Goal: Information Seeking & Learning: Learn about a topic

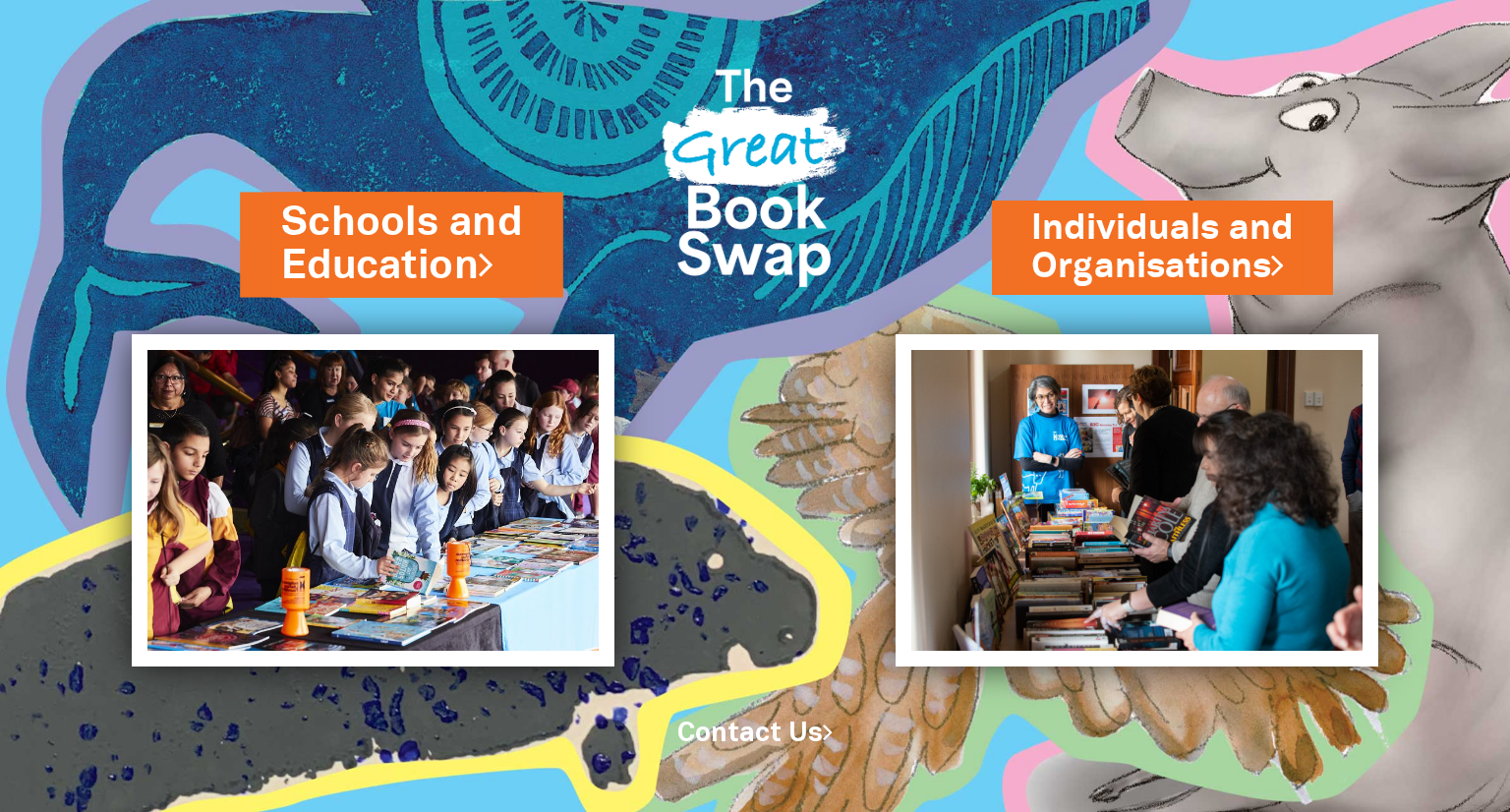
click at [495, 221] on link "Schools and Education" at bounding box center [402, 244] width 241 height 99
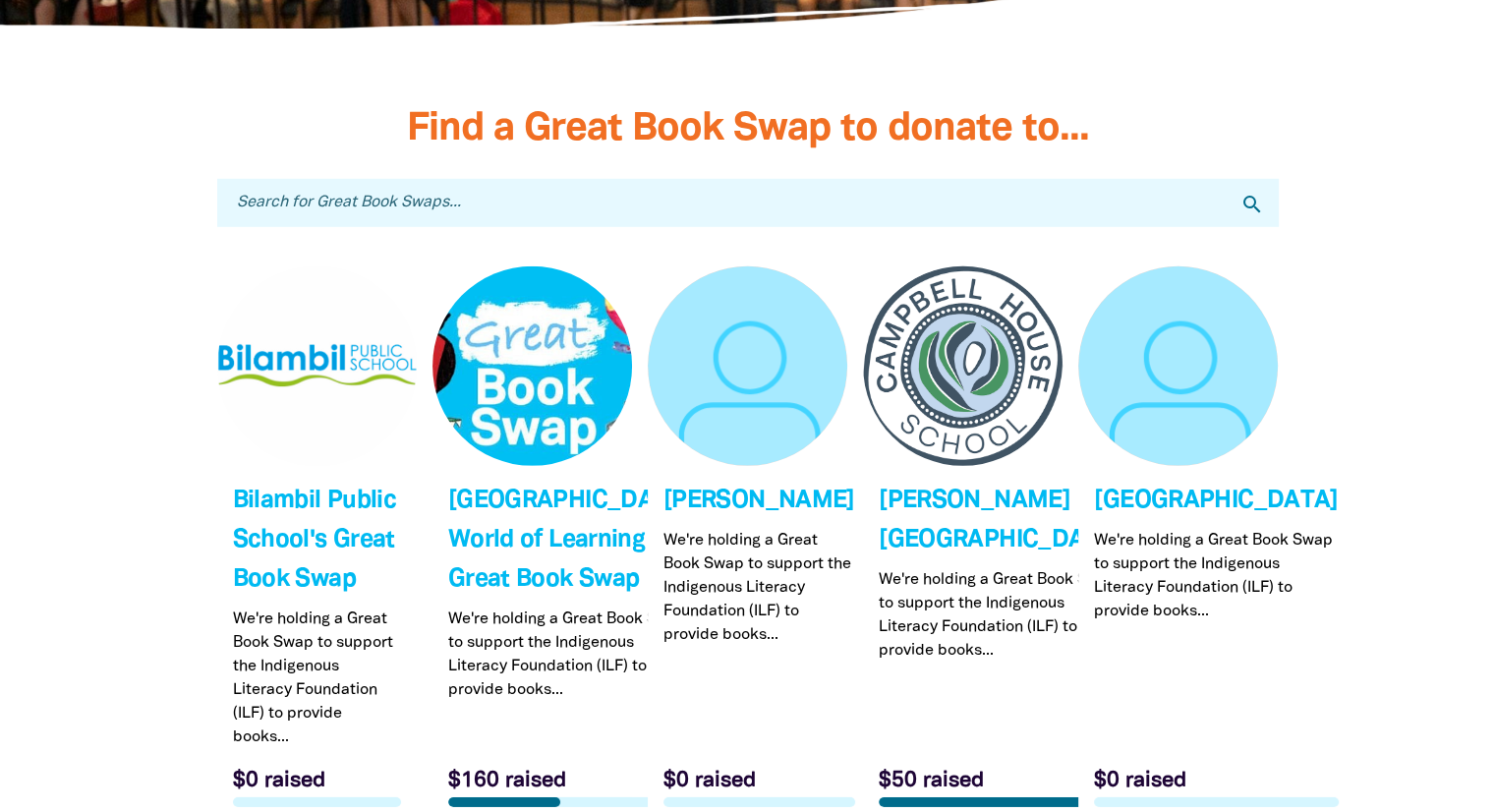
scroll to position [5874, 0]
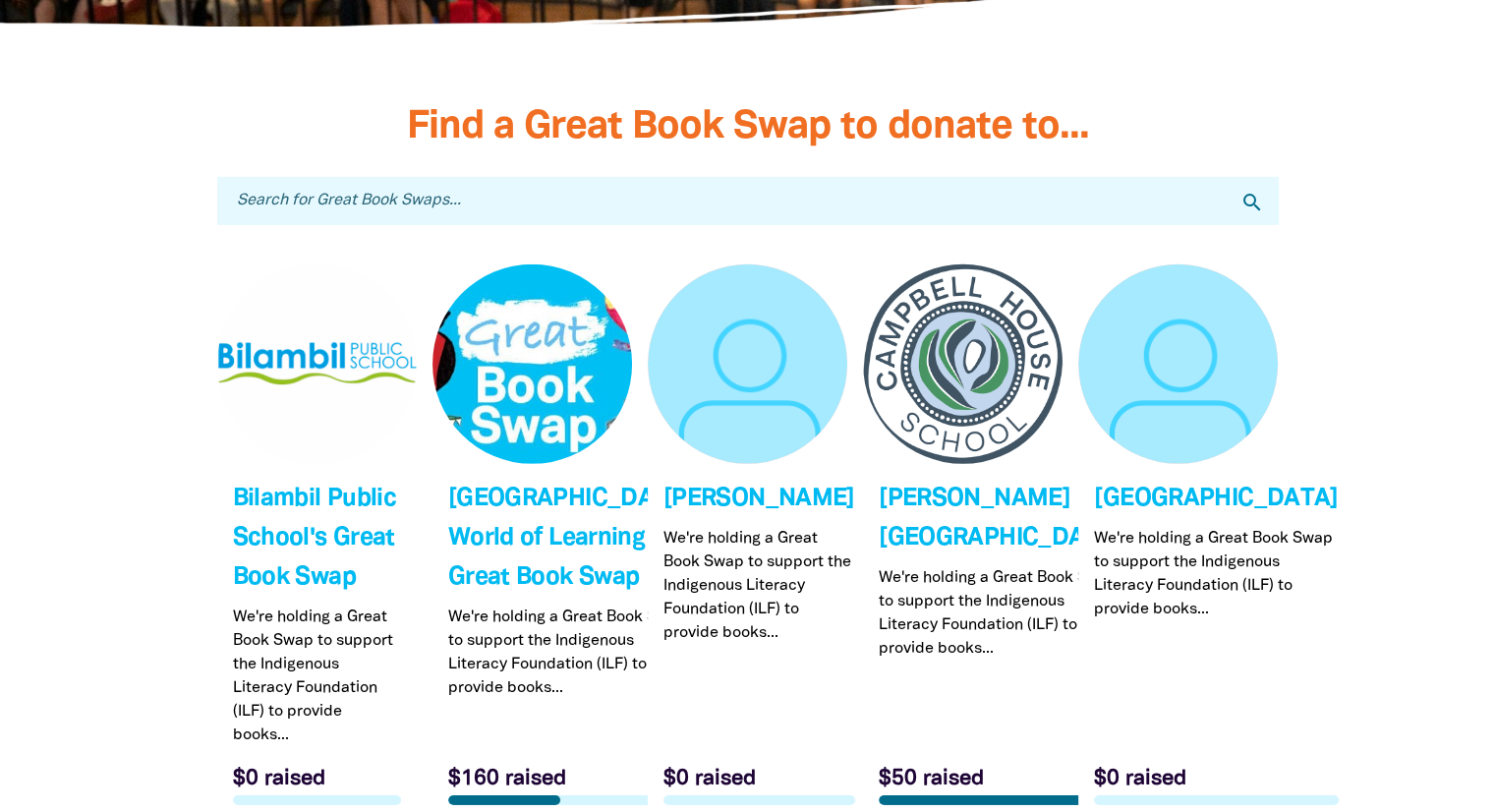
click at [920, 177] on input "Search for Great Book Swaps..." at bounding box center [748, 201] width 1061 height 48
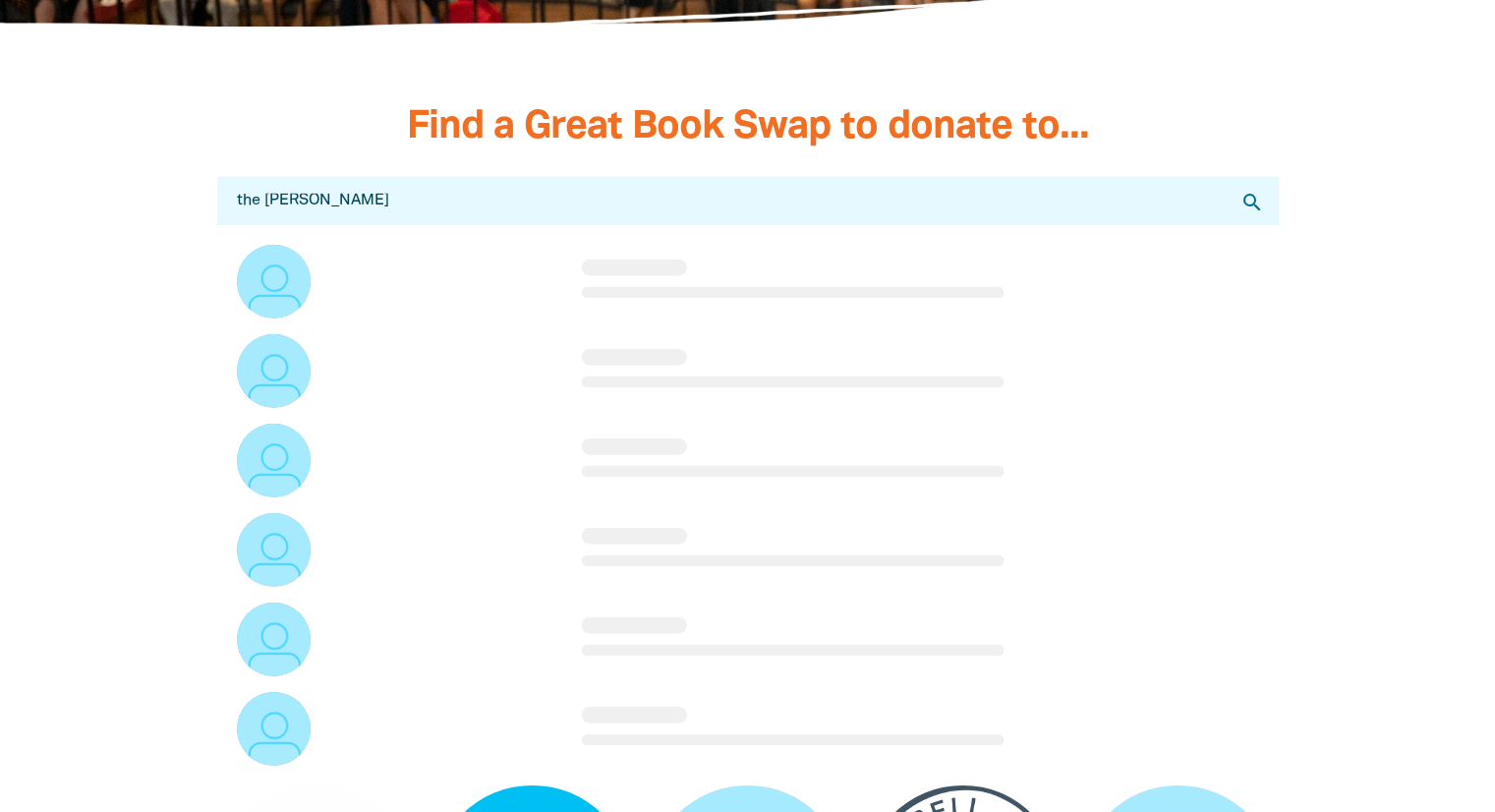
type input "the learn"
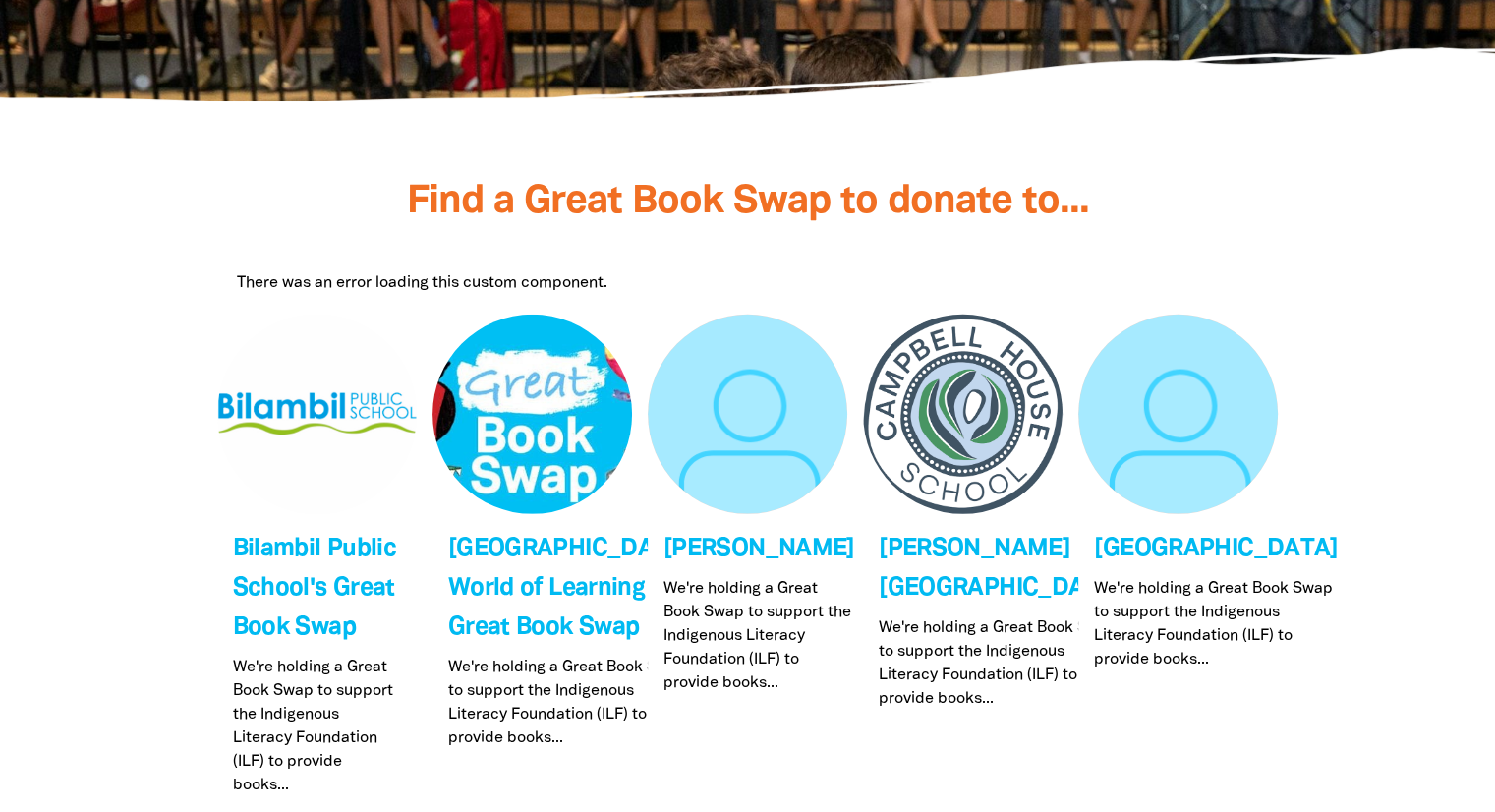
scroll to position [5796, 0]
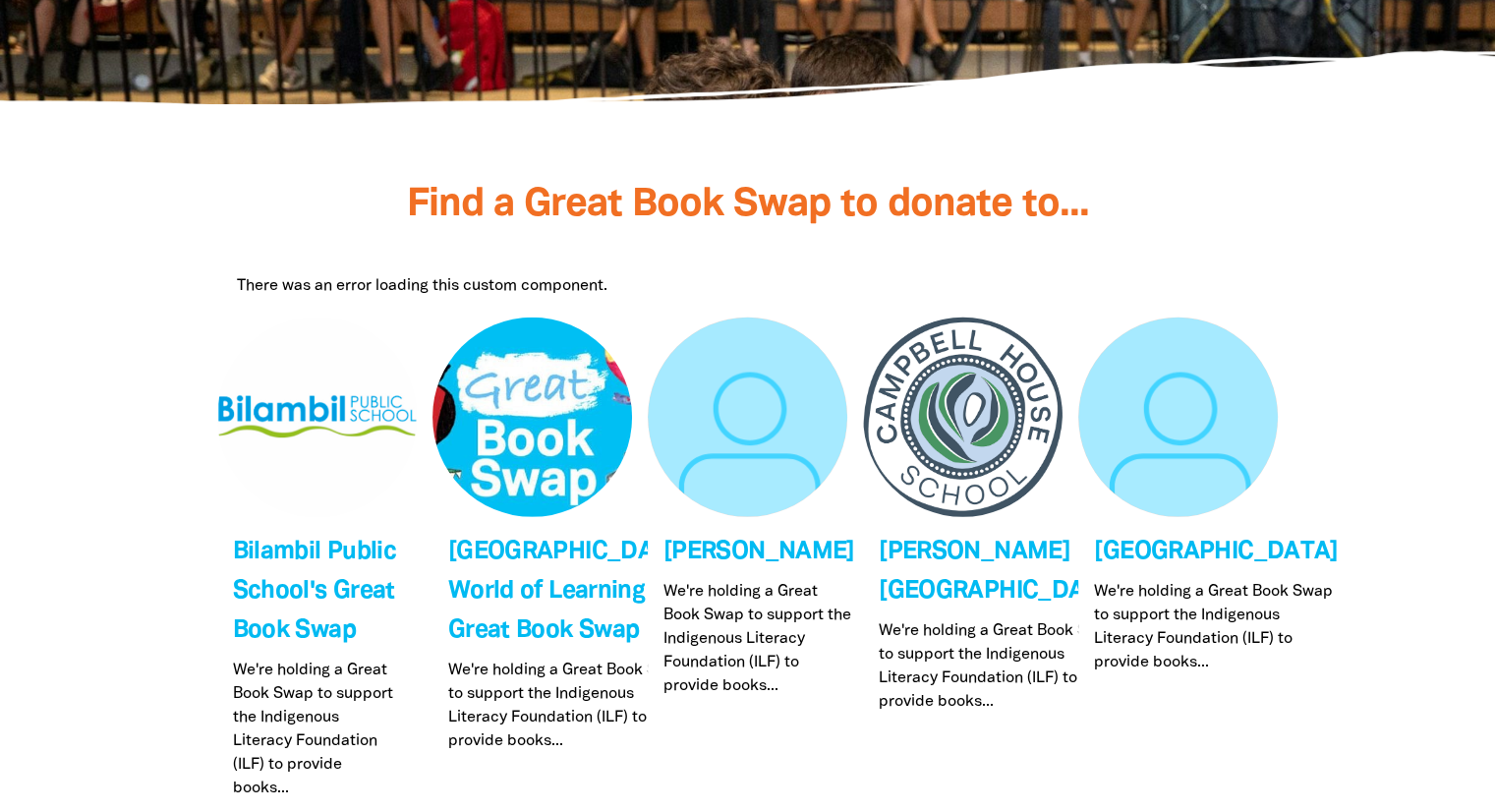
click at [467, 275] on div "There was an error loading this custom component." at bounding box center [748, 286] width 1022 height 24
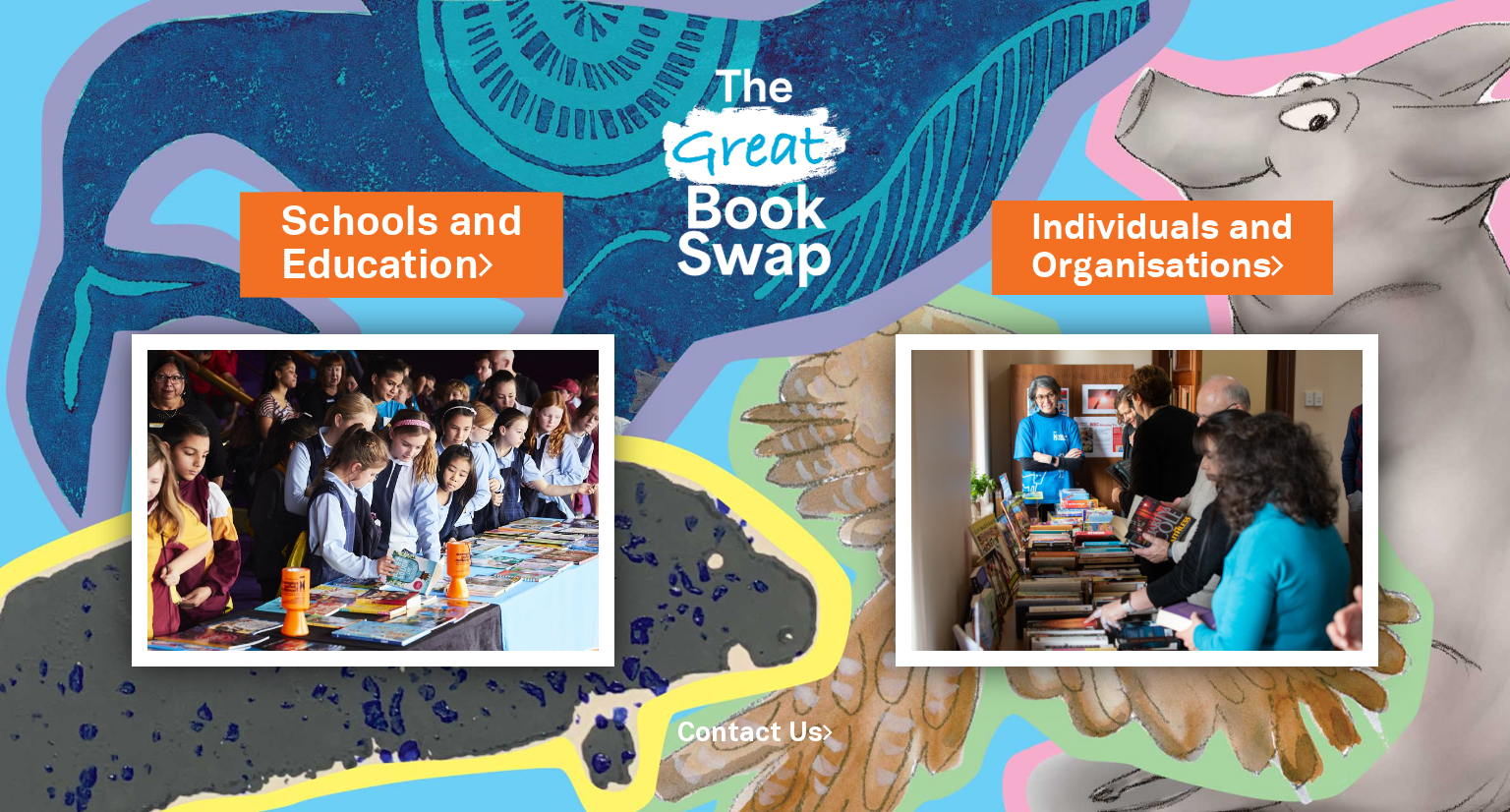
click at [433, 253] on link "Schools and Education" at bounding box center [402, 244] width 241 height 99
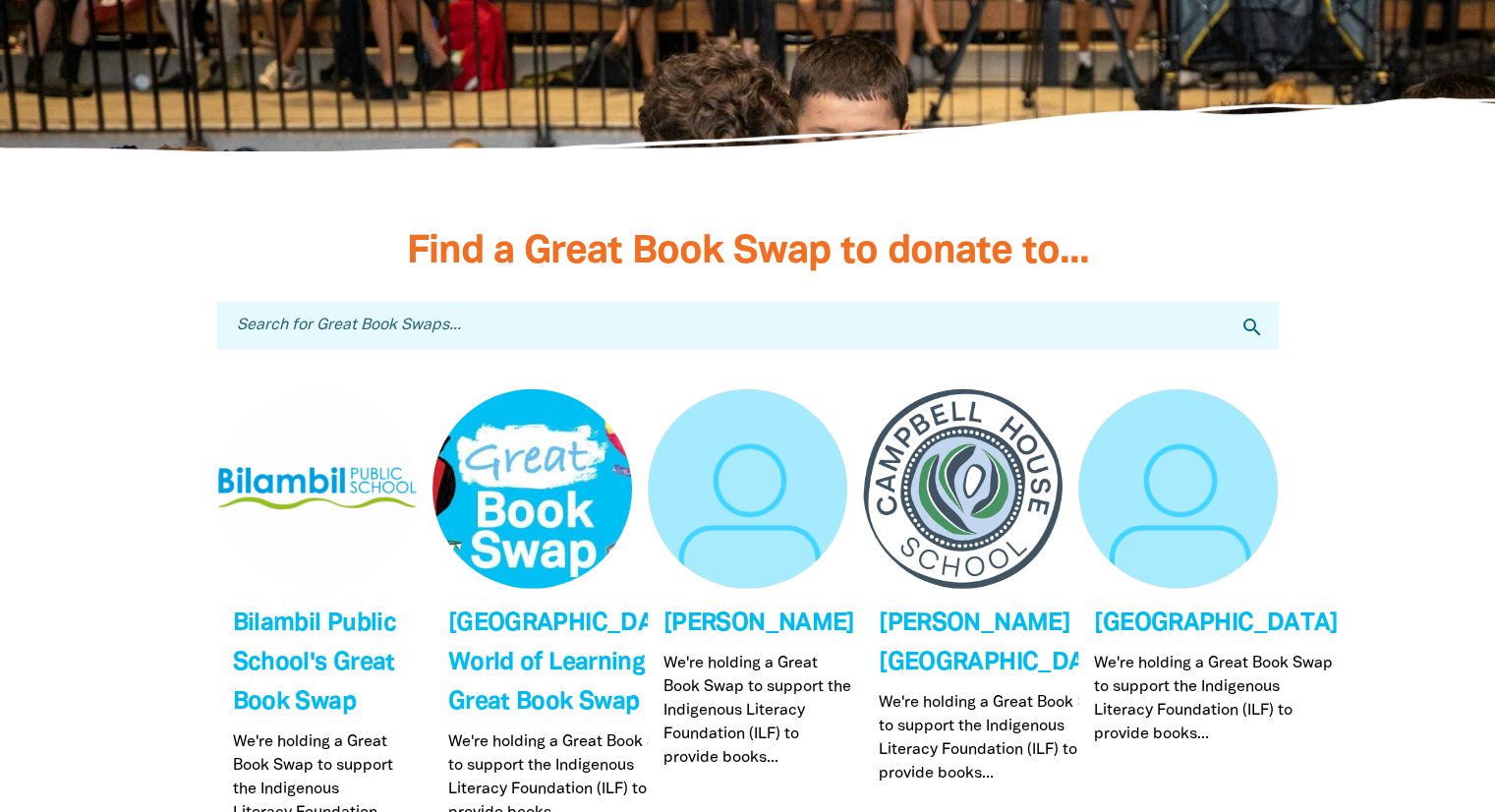
scroll to position [5762, 0]
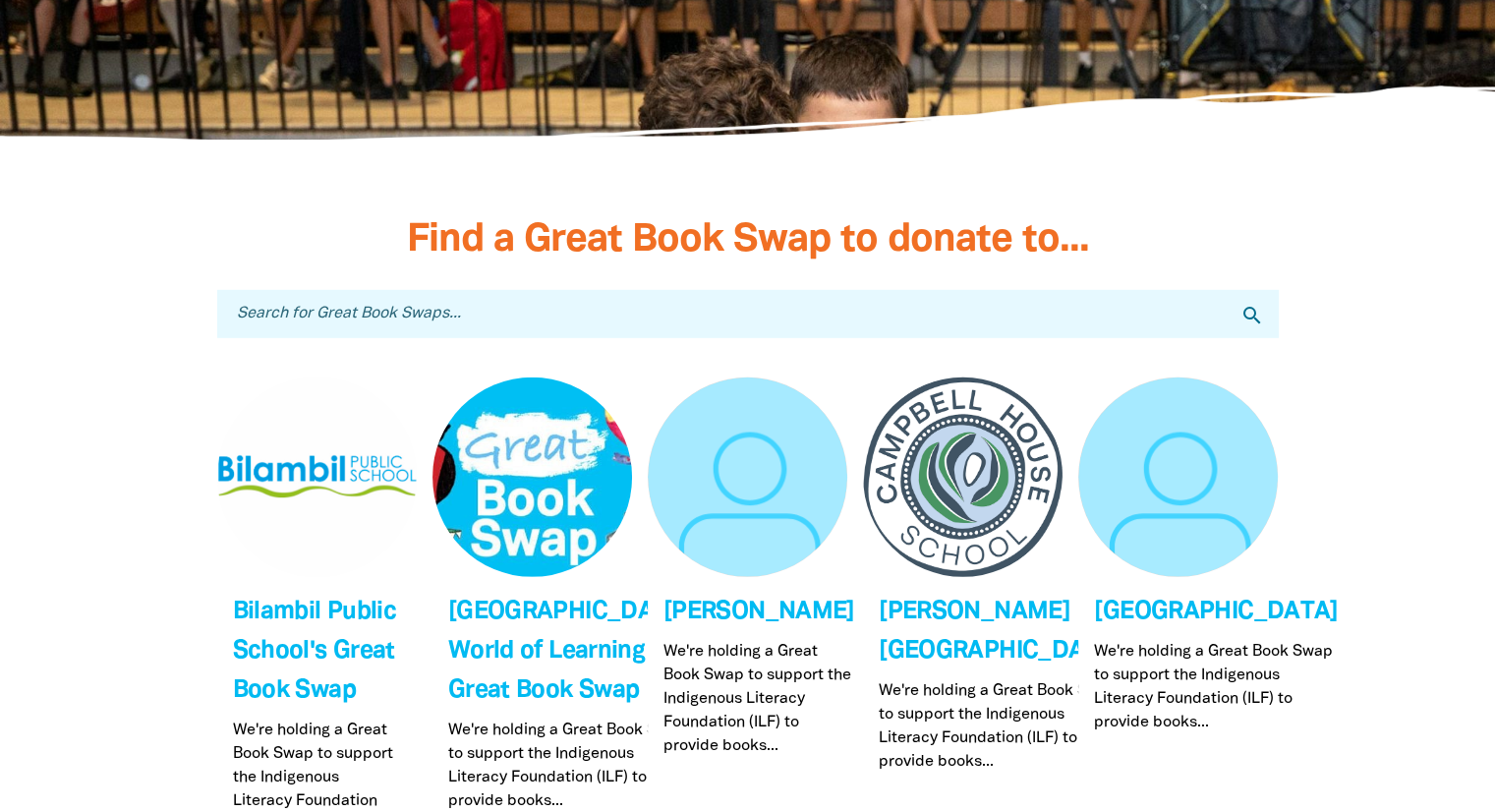
click at [458, 290] on input "Search for Great Book Swaps..." at bounding box center [748, 314] width 1061 height 48
type input "learning terrace"
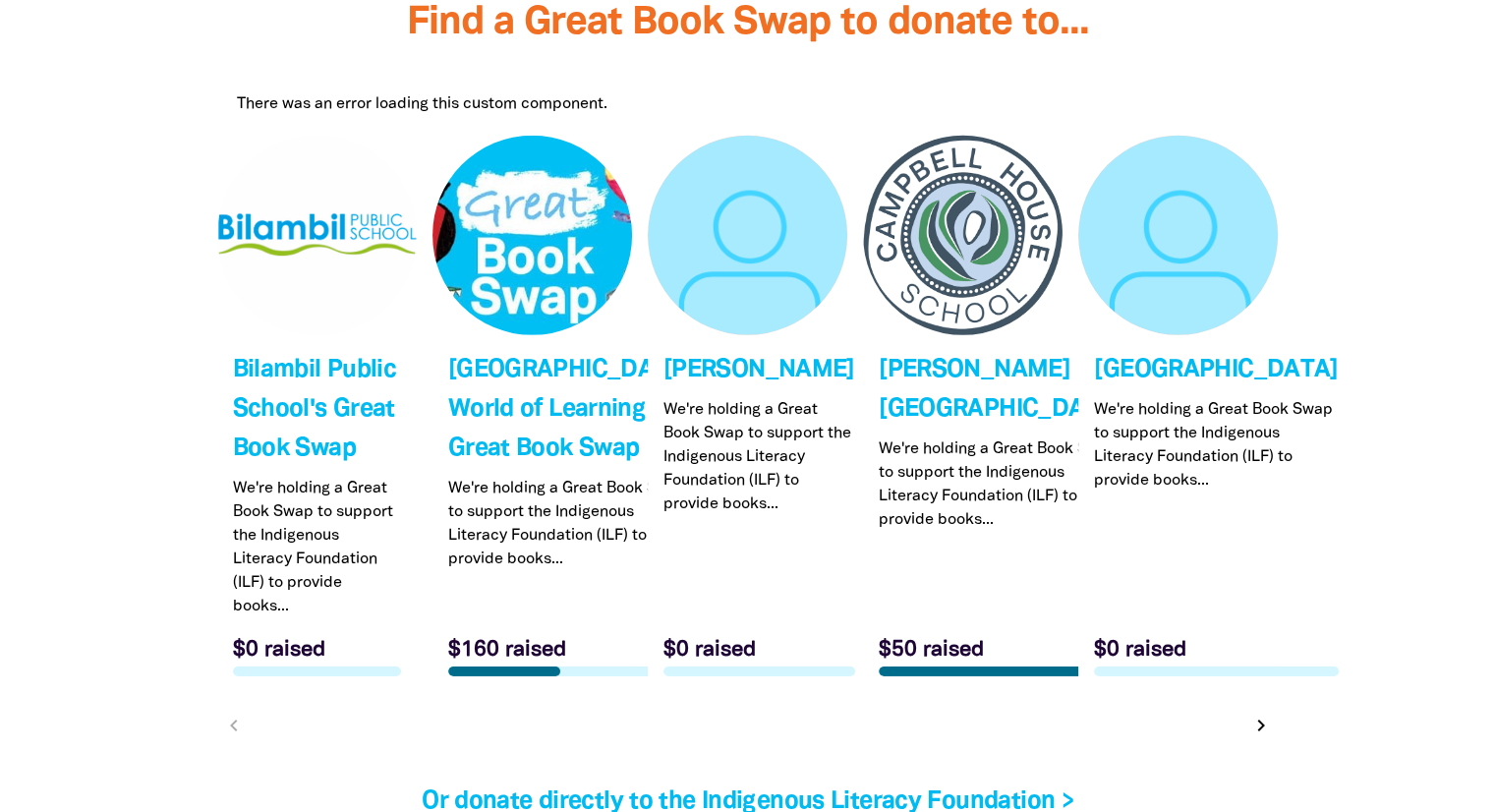
scroll to position [5977, 0]
click at [314, 504] on link "Link to Bilambil Public School's Great Book Swap" at bounding box center [317, 414] width 200 height 556
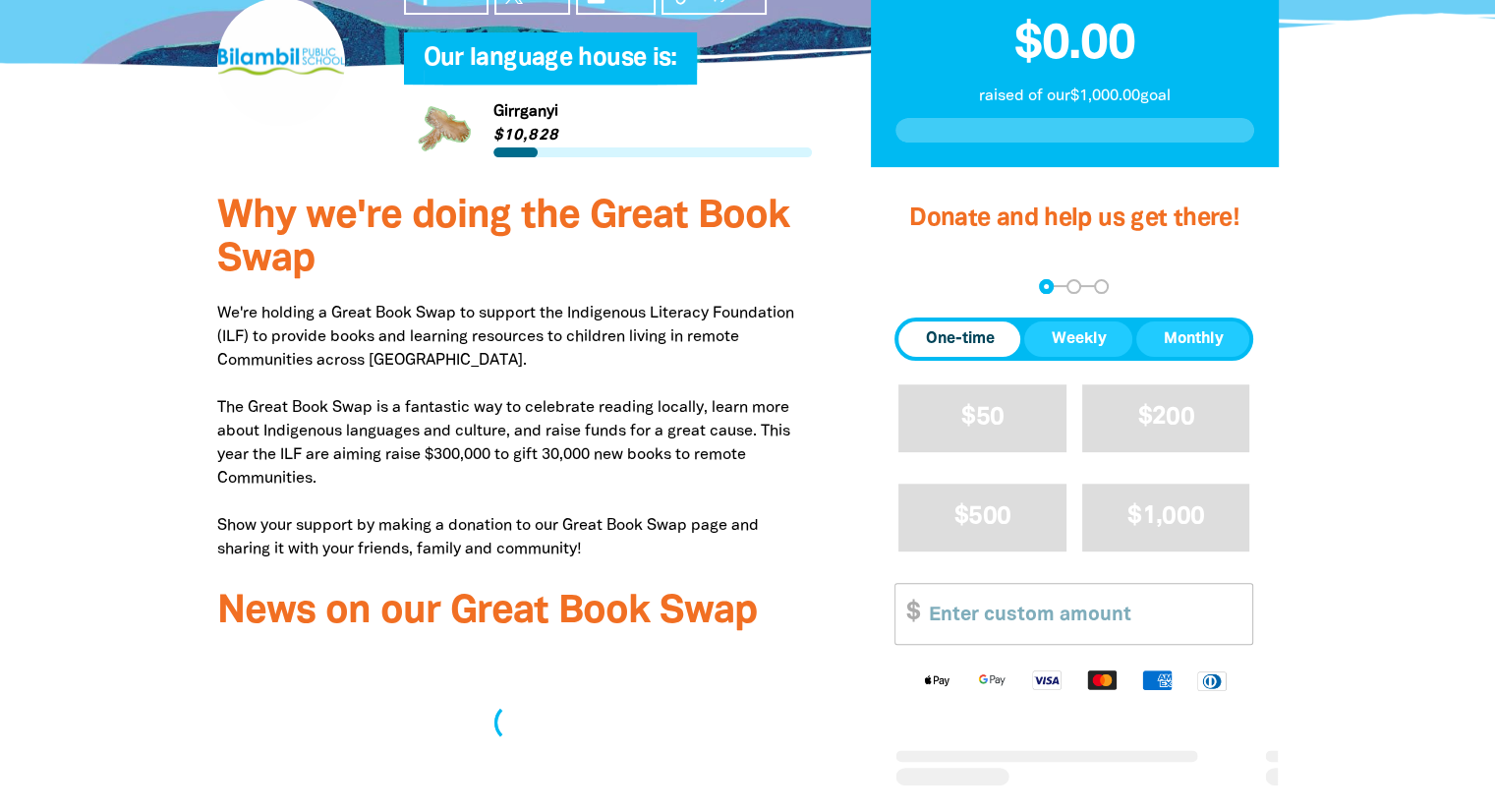
scroll to position [538, 0]
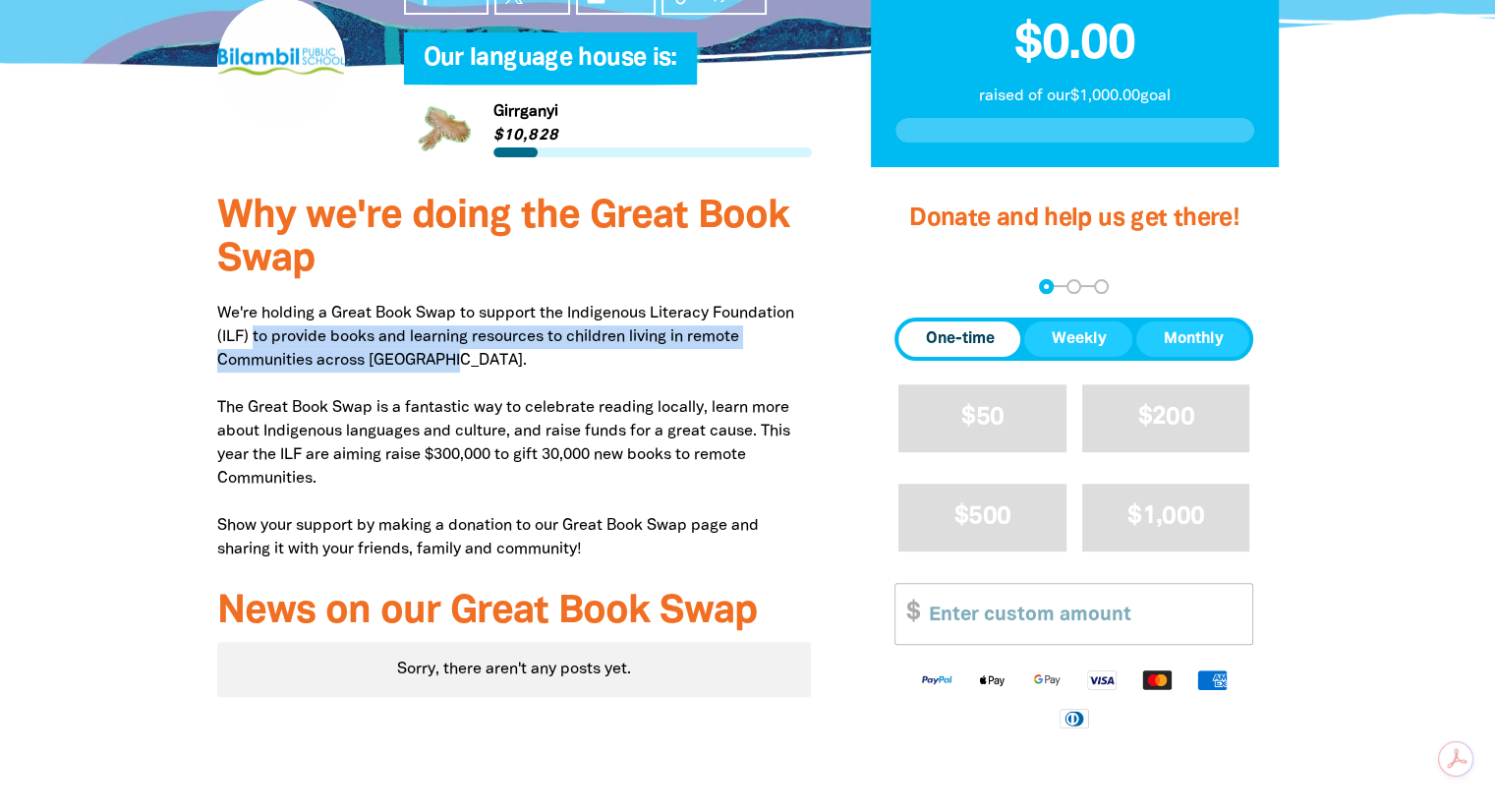
drag, startPoint x: 455, startPoint y: 362, endPoint x: 252, endPoint y: 344, distance: 203.8
click at [252, 344] on p "We're holding a Great Book Swap to support the Indigenous Literacy Foundation (…" at bounding box center [515, 432] width 594 height 260
copy p "to provide books and learning resources to children living in remote Communitie…"
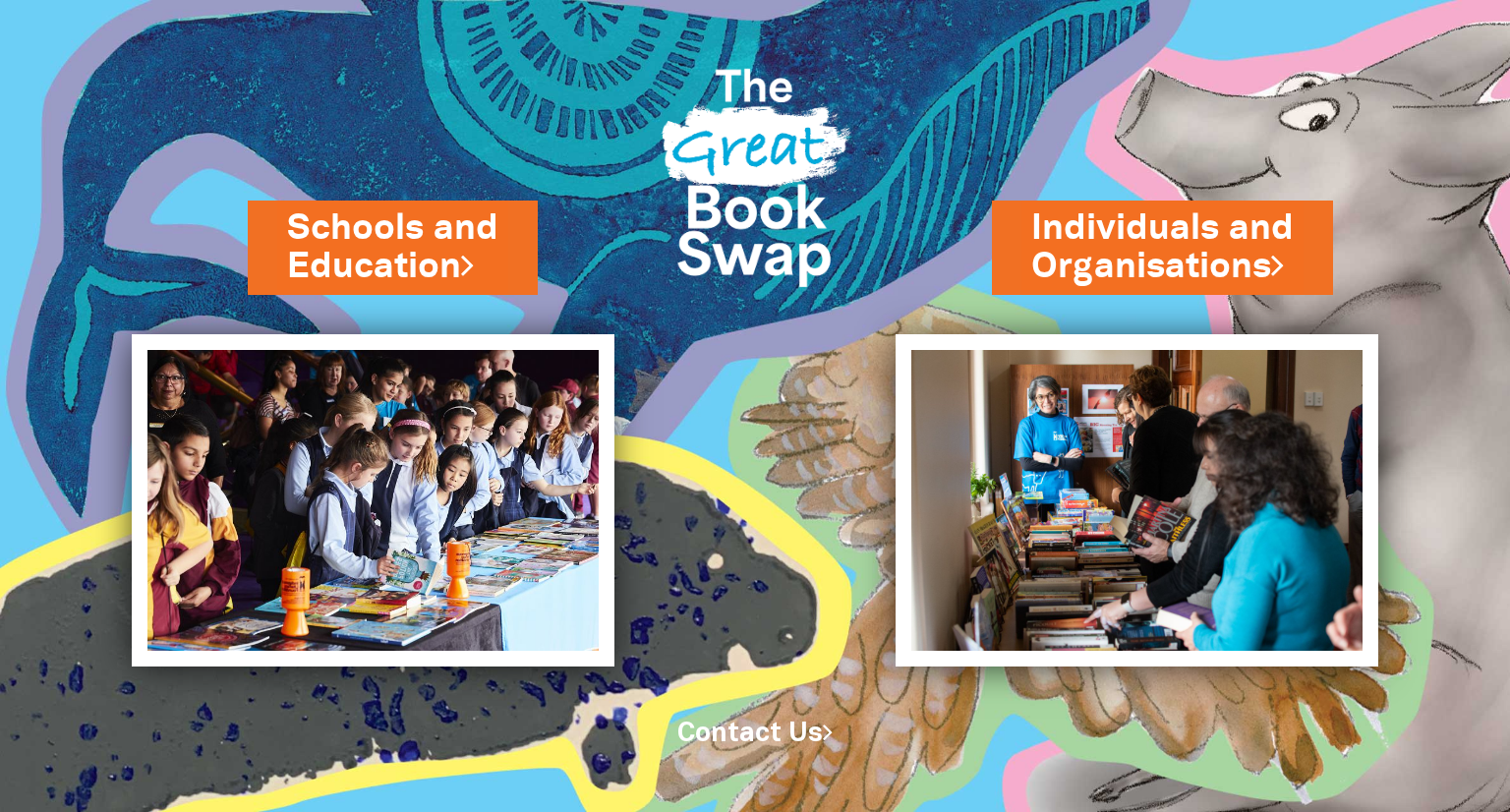
click at [395, 298] on div "Schools and Education" at bounding box center [431, 287] width 366 height 94
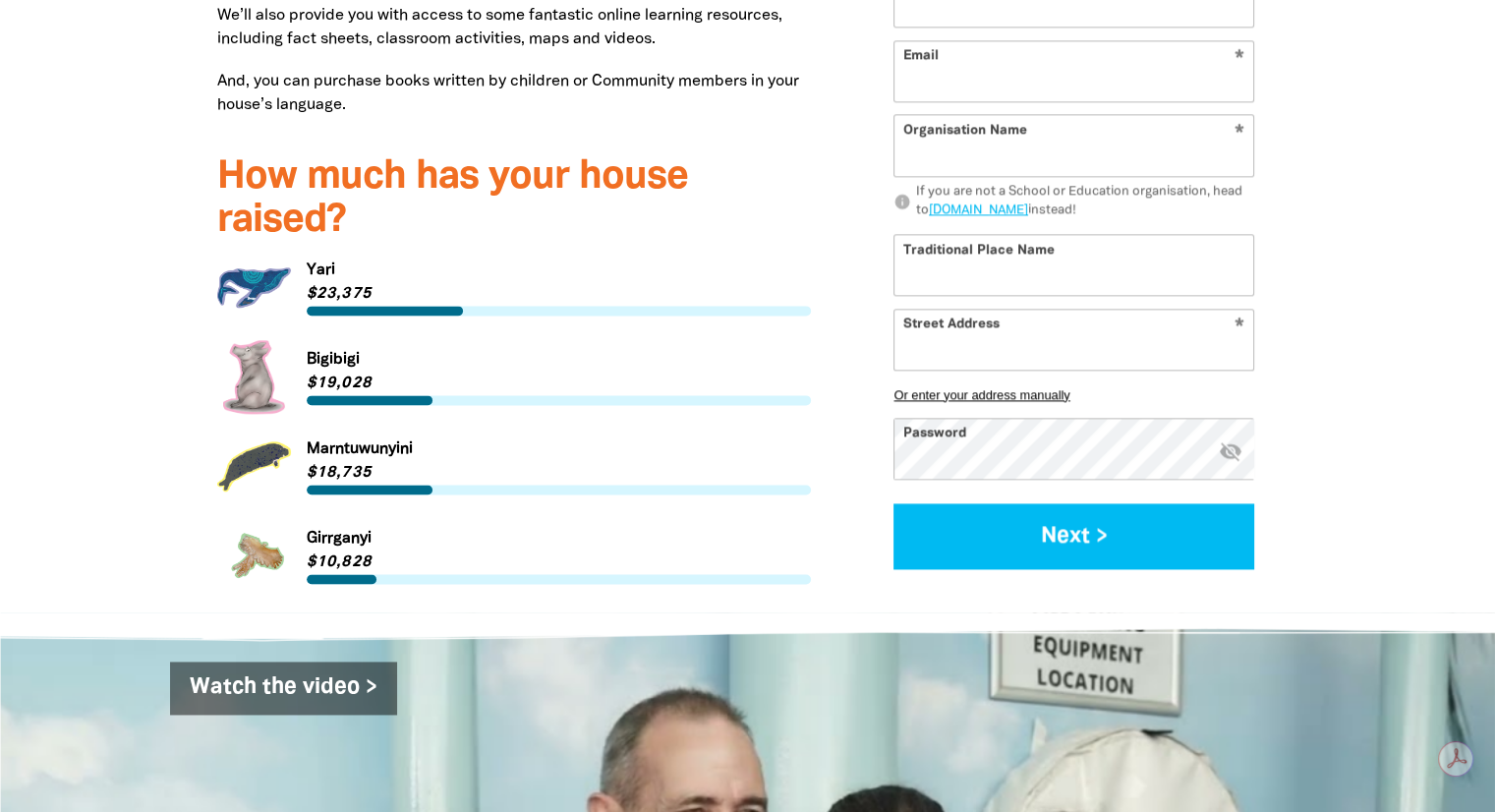
scroll to position [2591, 0]
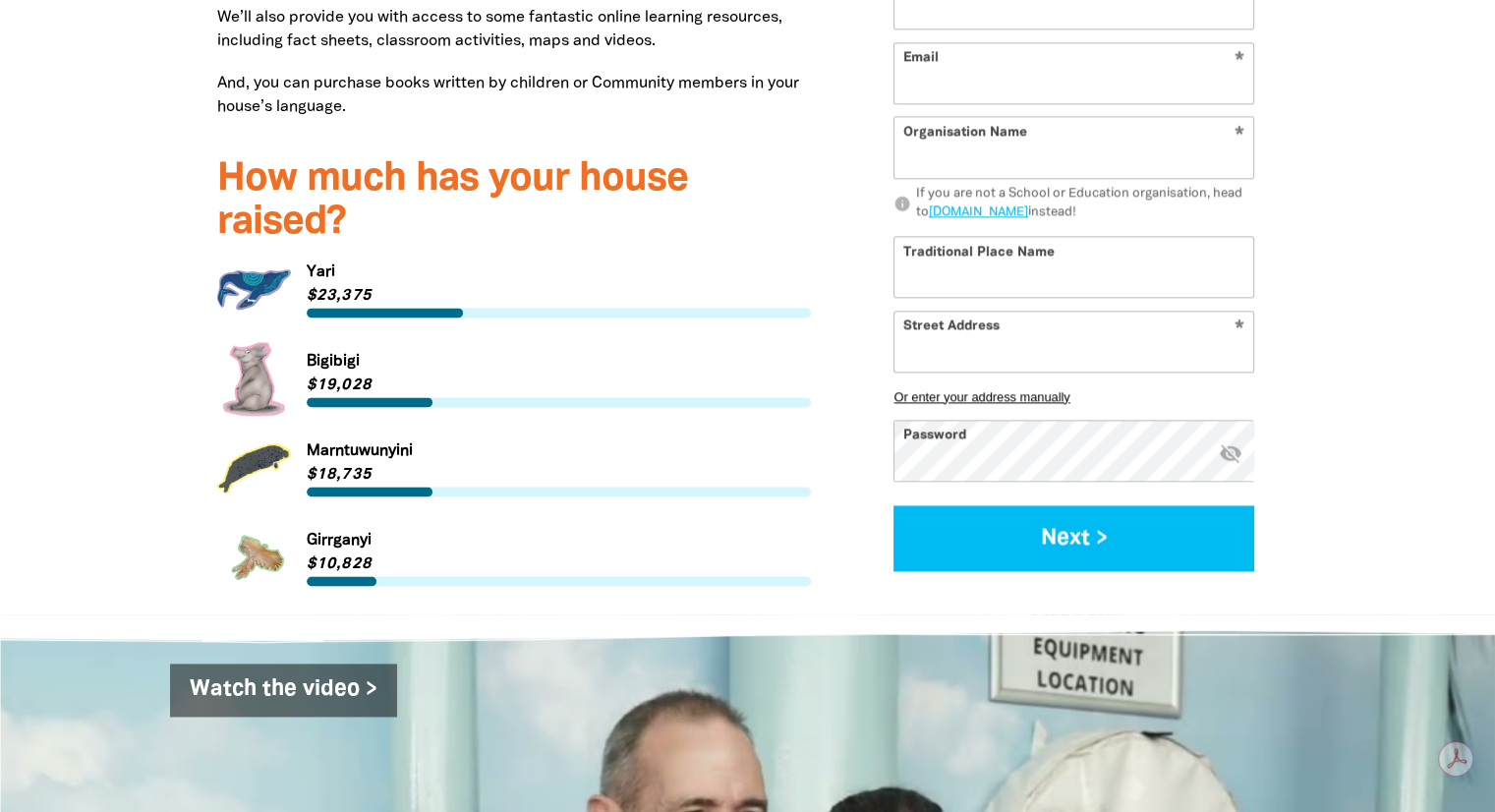
click at [338, 521] on link "Link to Girrganyi" at bounding box center [515, 557] width 594 height 74
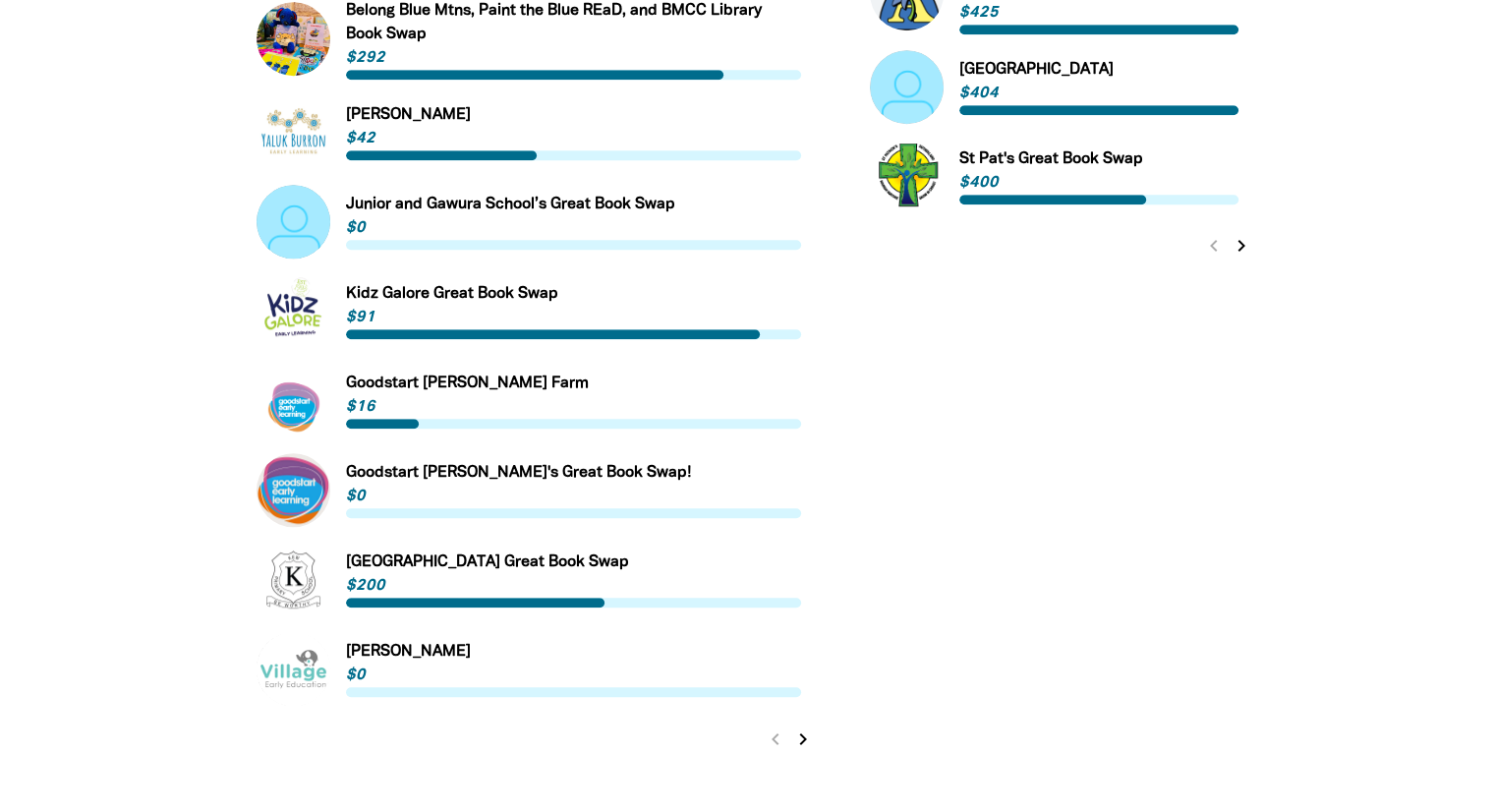
scroll to position [1604, 0]
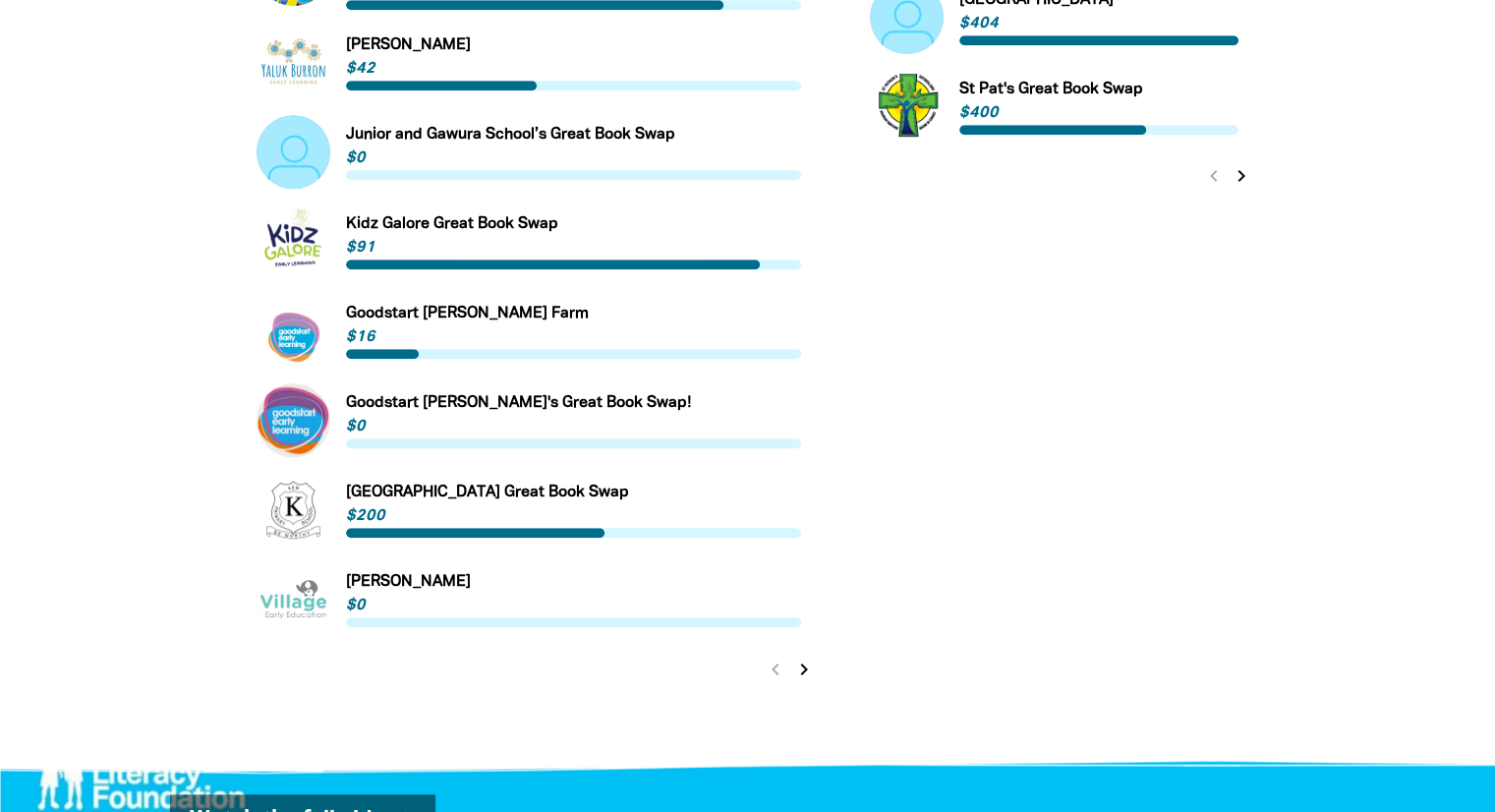
click at [806, 657] on icon "chevron_right" at bounding box center [804, 669] width 24 height 24
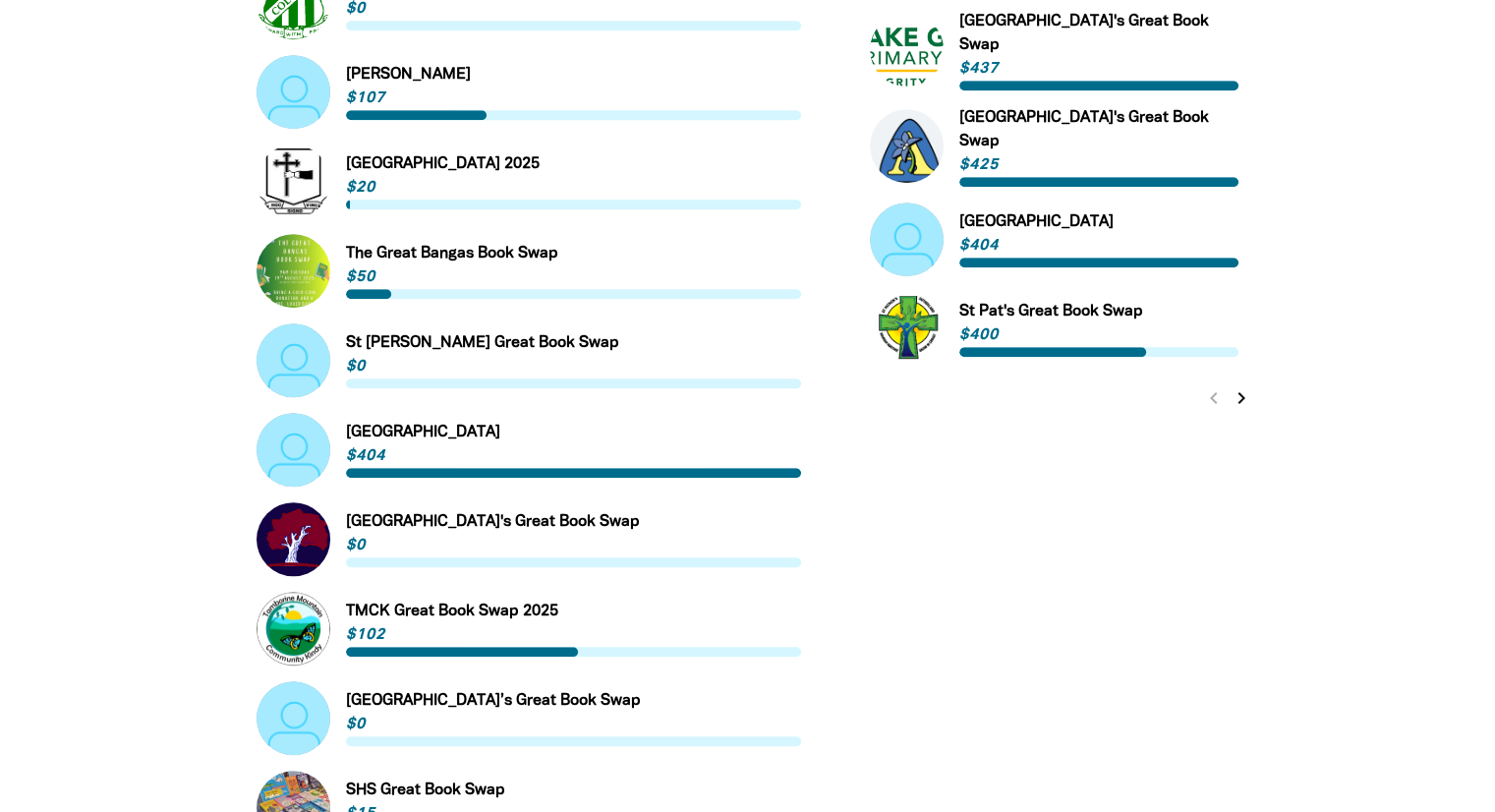
scroll to position [1384, 0]
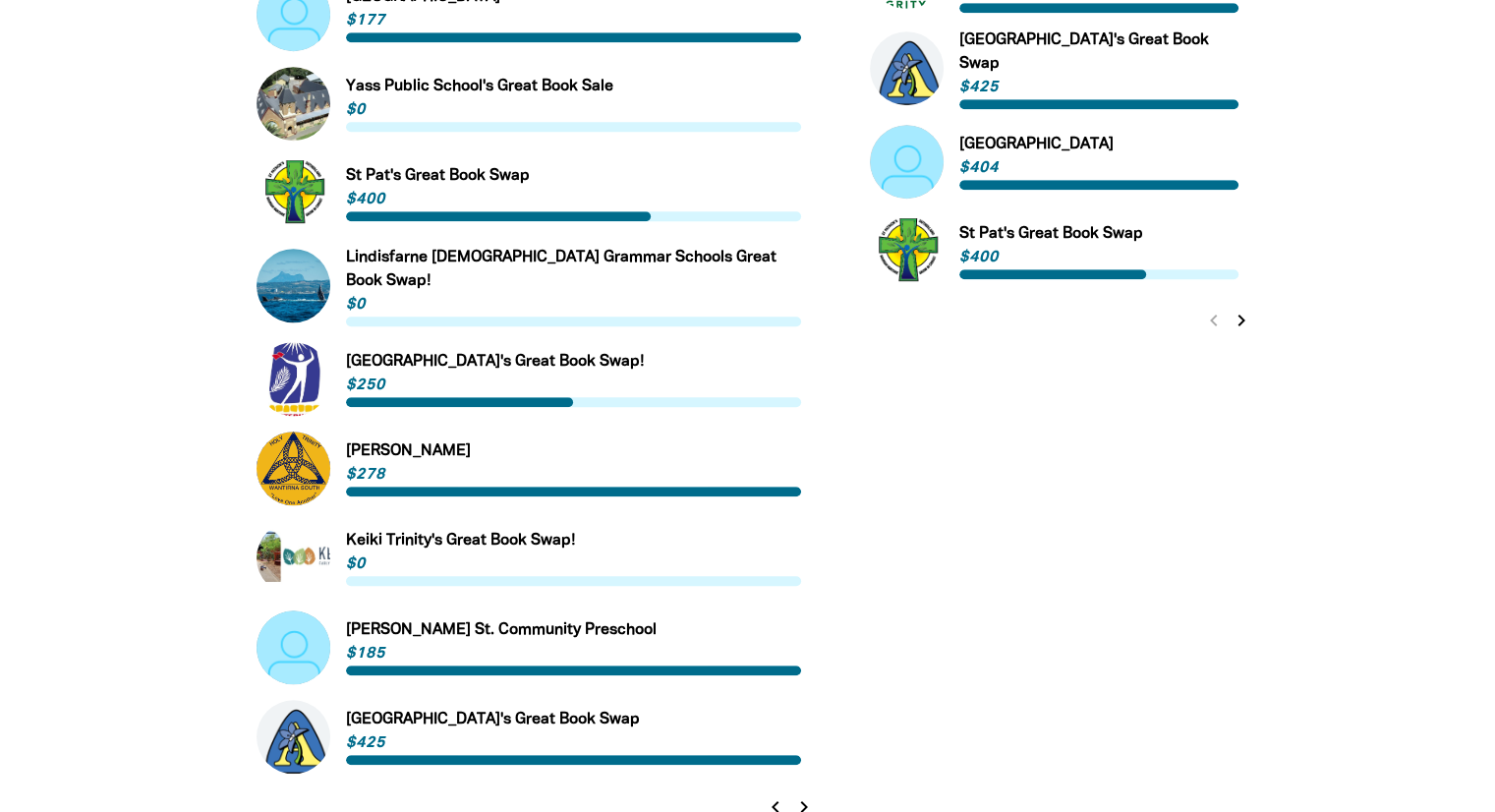
scroll to position [1483, 0]
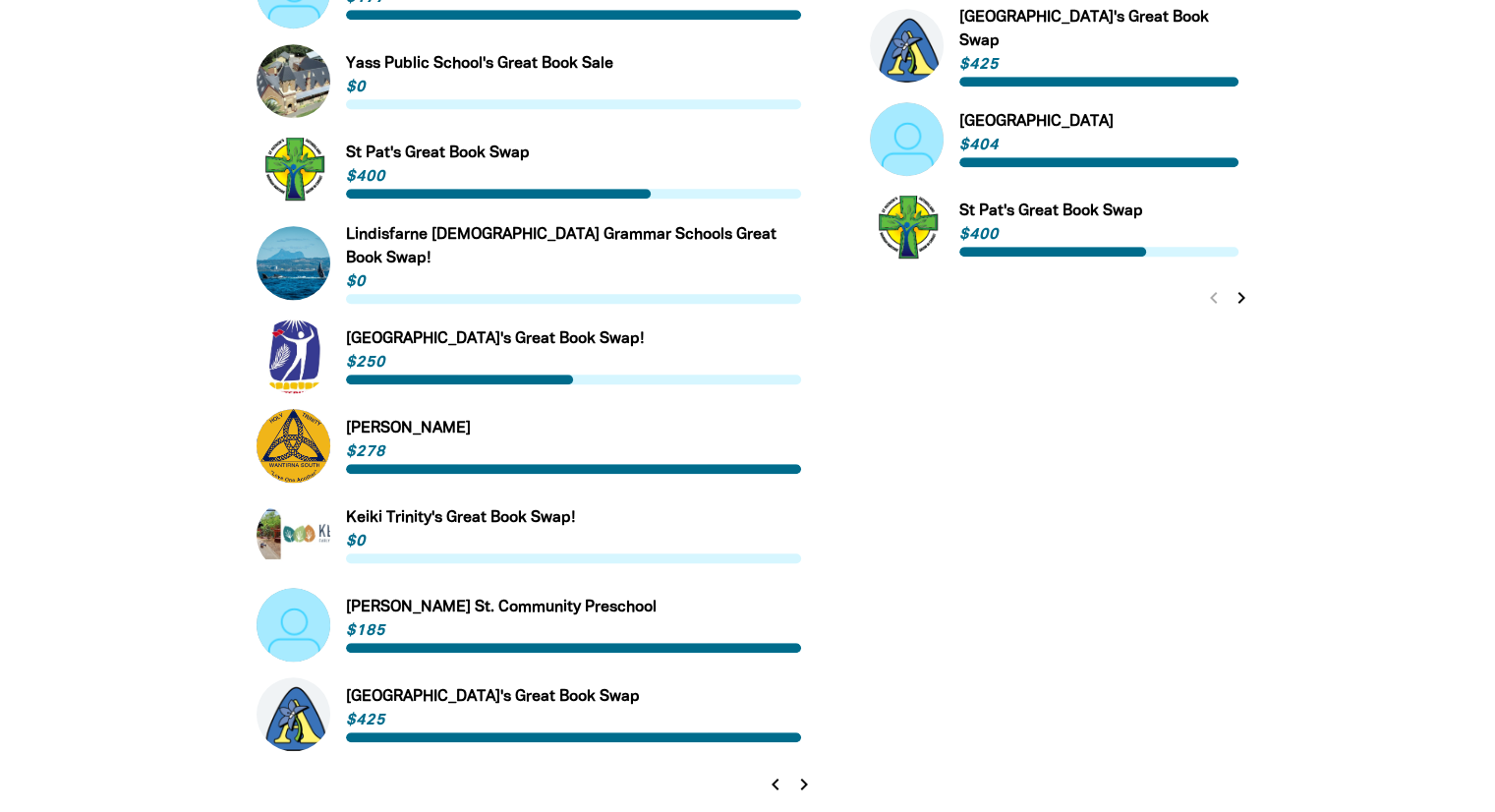
click at [805, 773] on icon "chevron_right" at bounding box center [804, 784] width 24 height 24
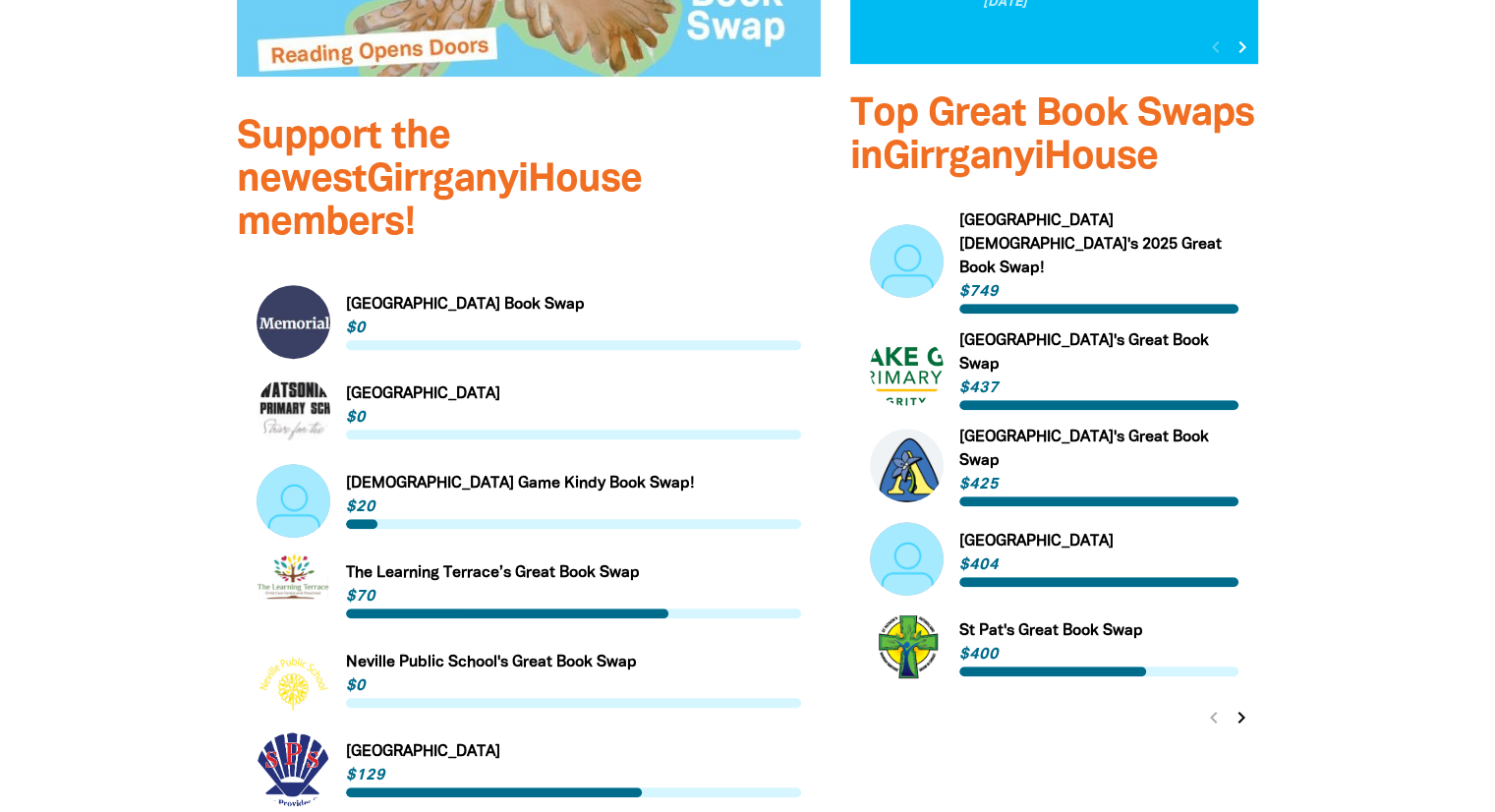
scroll to position [1270, 0]
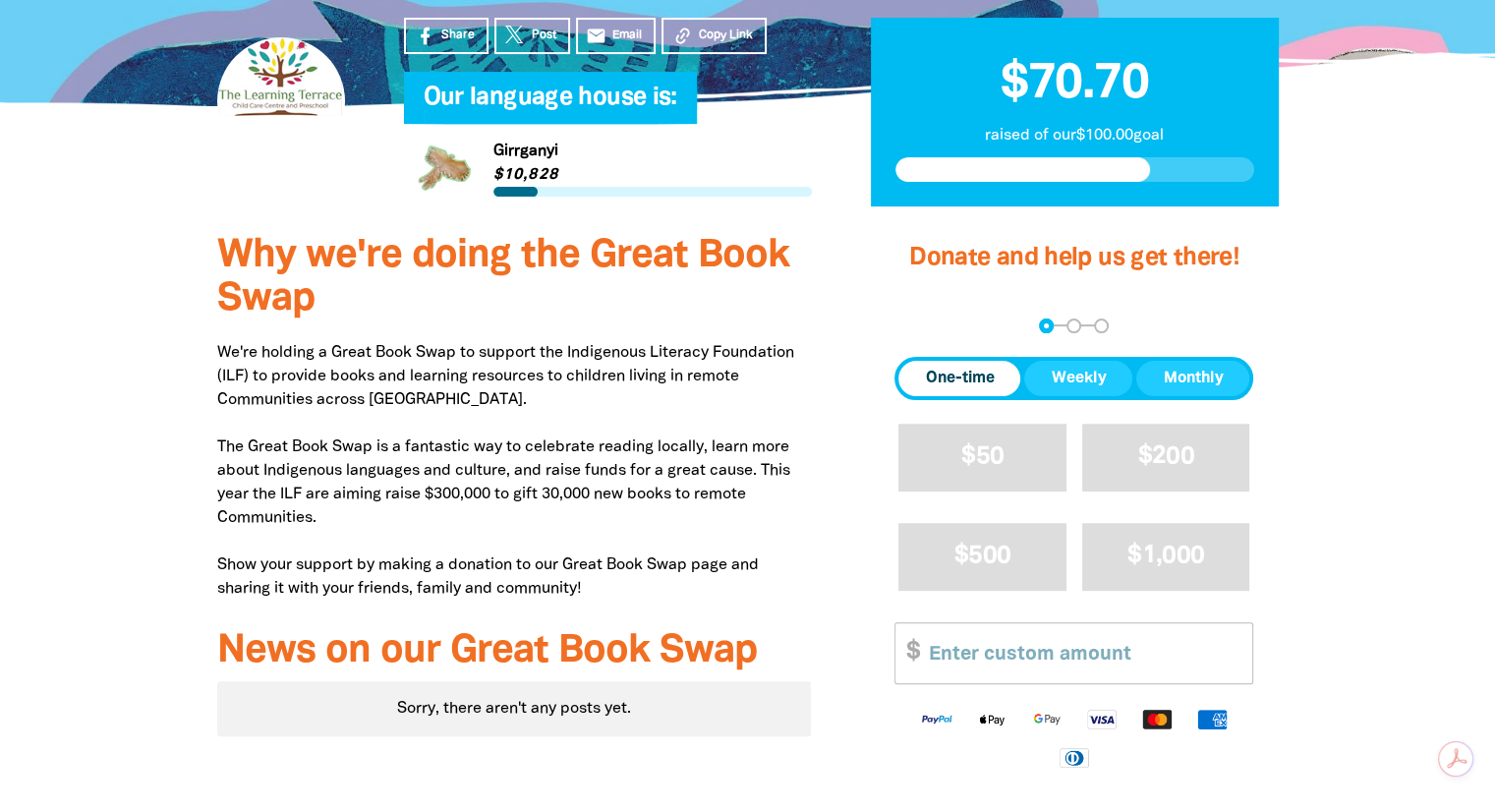
scroll to position [573, 0]
